Goal: Communication & Community: Participate in discussion

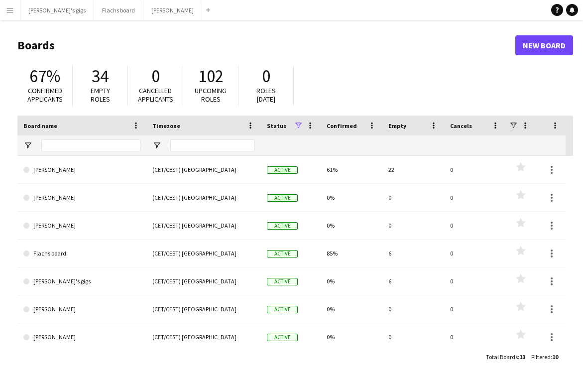
click at [15, 11] on button "Menu" at bounding box center [10, 10] width 20 height 20
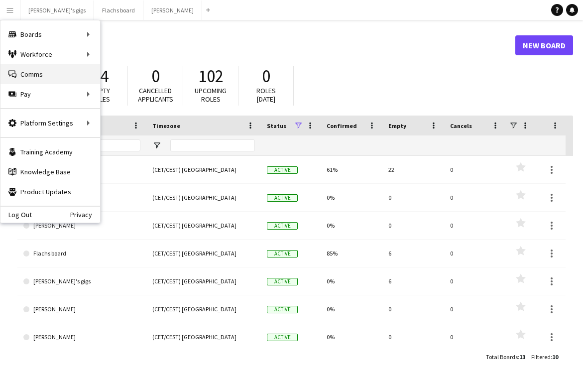
click at [34, 82] on link "Comms Comms" at bounding box center [50, 74] width 100 height 20
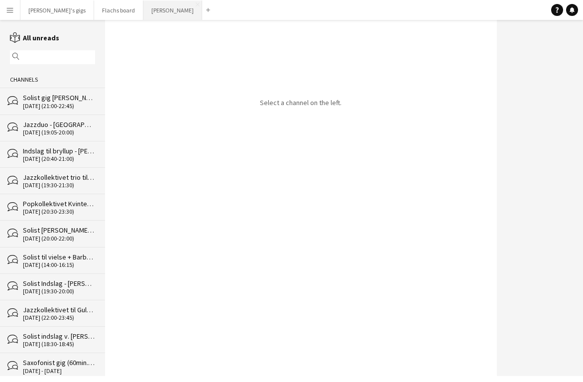
click at [143, 17] on button "Asger Gigs Close" at bounding box center [172, 9] width 59 height 19
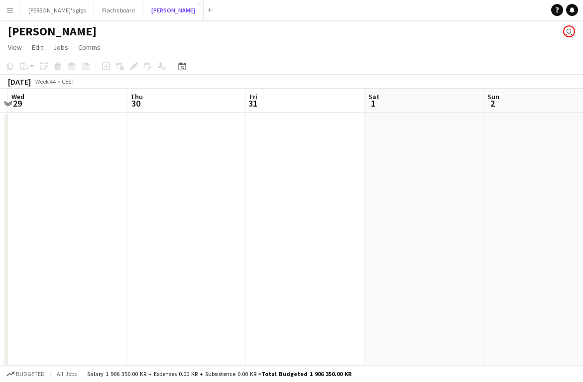
scroll to position [0, 342]
click at [94, 9] on button "Flachs board Close" at bounding box center [118, 9] width 49 height 19
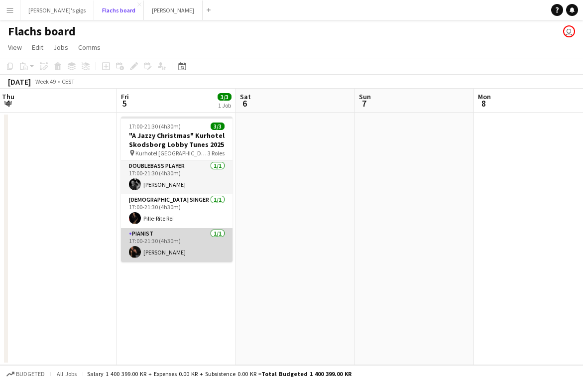
scroll to position [0, 361]
